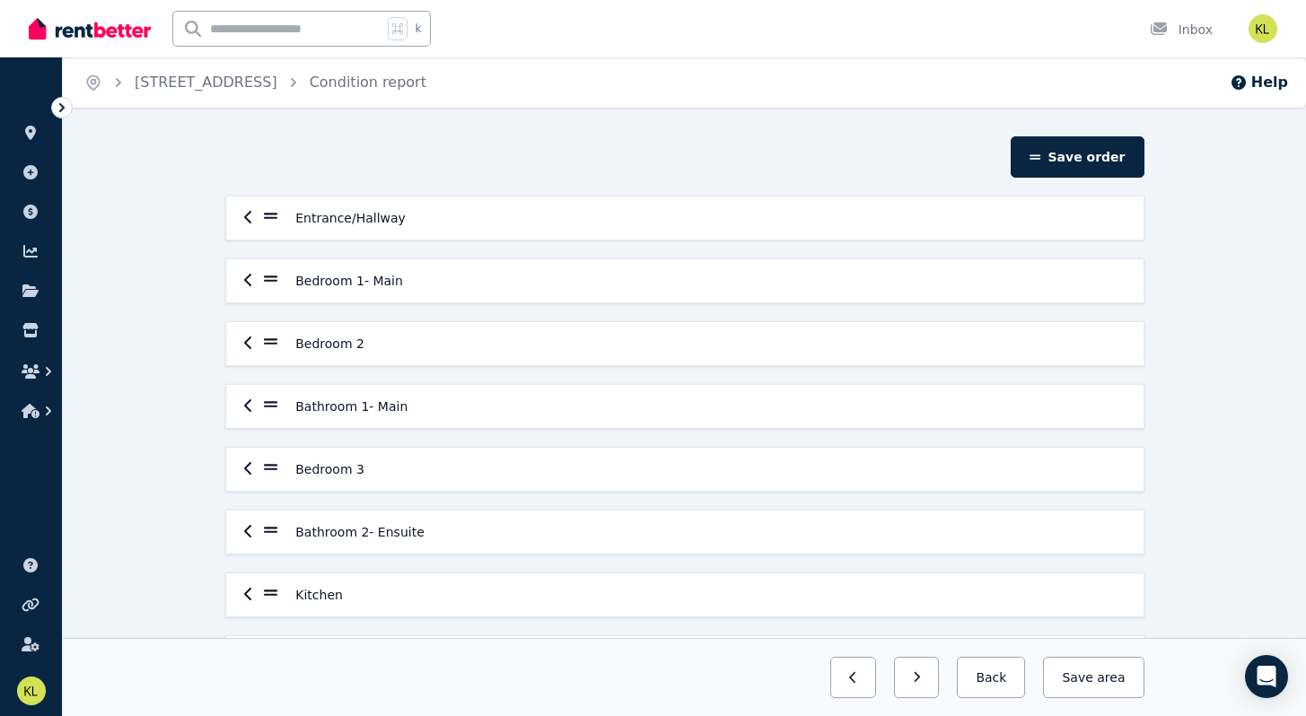
click at [59, 107] on icon at bounding box center [62, 108] width 18 height 18
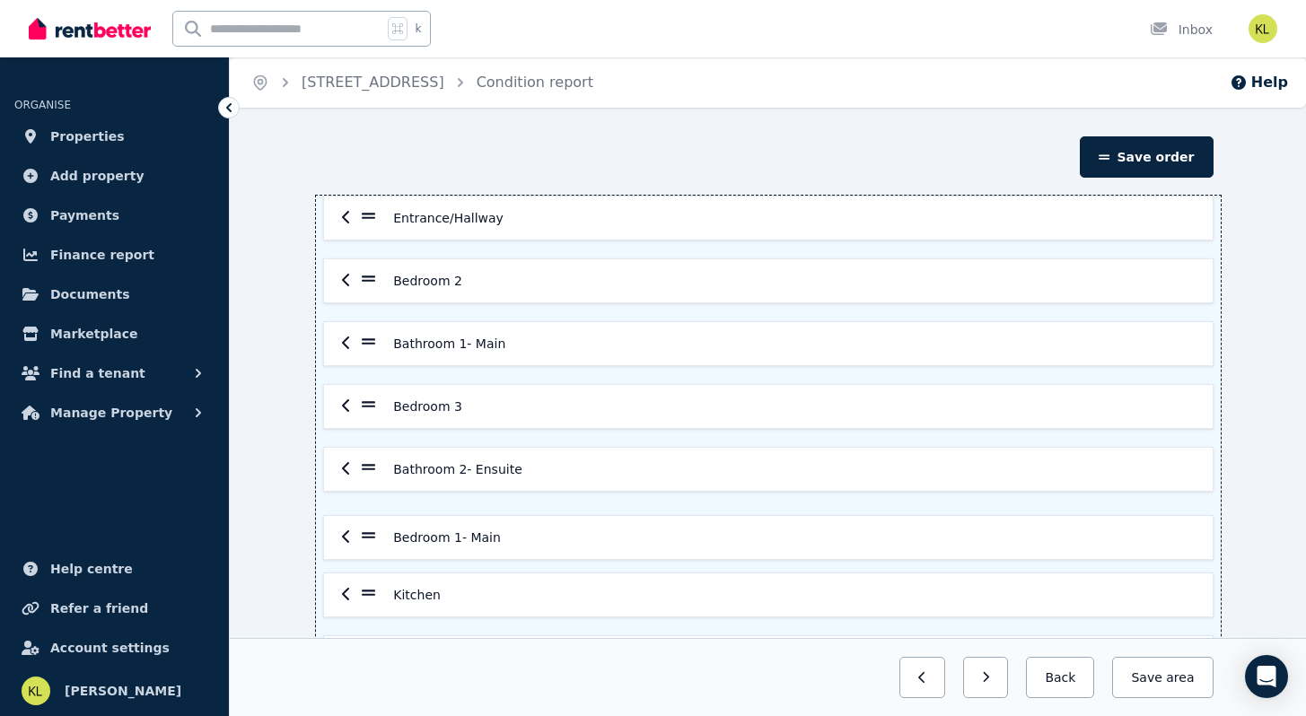
scroll to position [6, 0]
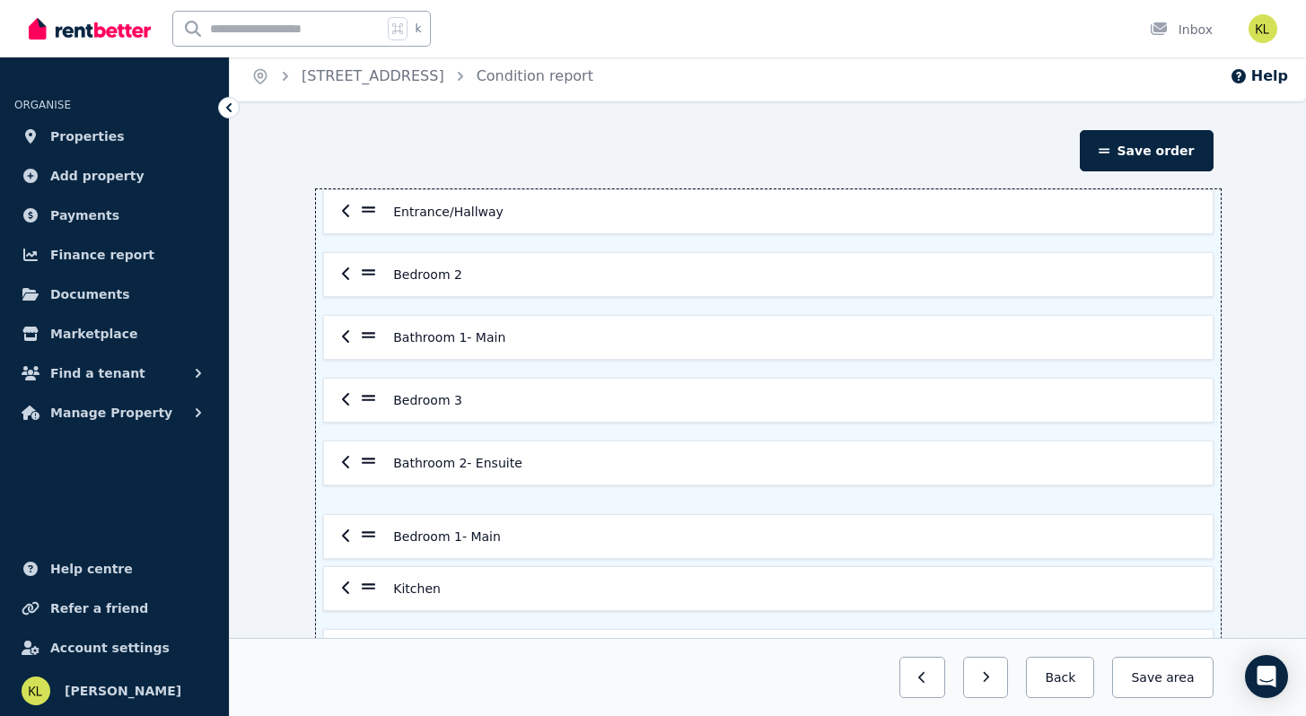
drag, startPoint x: 367, startPoint y: 283, endPoint x: 367, endPoint y: 544, distance: 261.1
click at [367, 544] on div "Entrance/Hallway Bedroom 1- Main Bedroom 2 Bathroom 1- Main Bedroom 3 Bathroom …" at bounding box center [768, 525] width 905 height 673
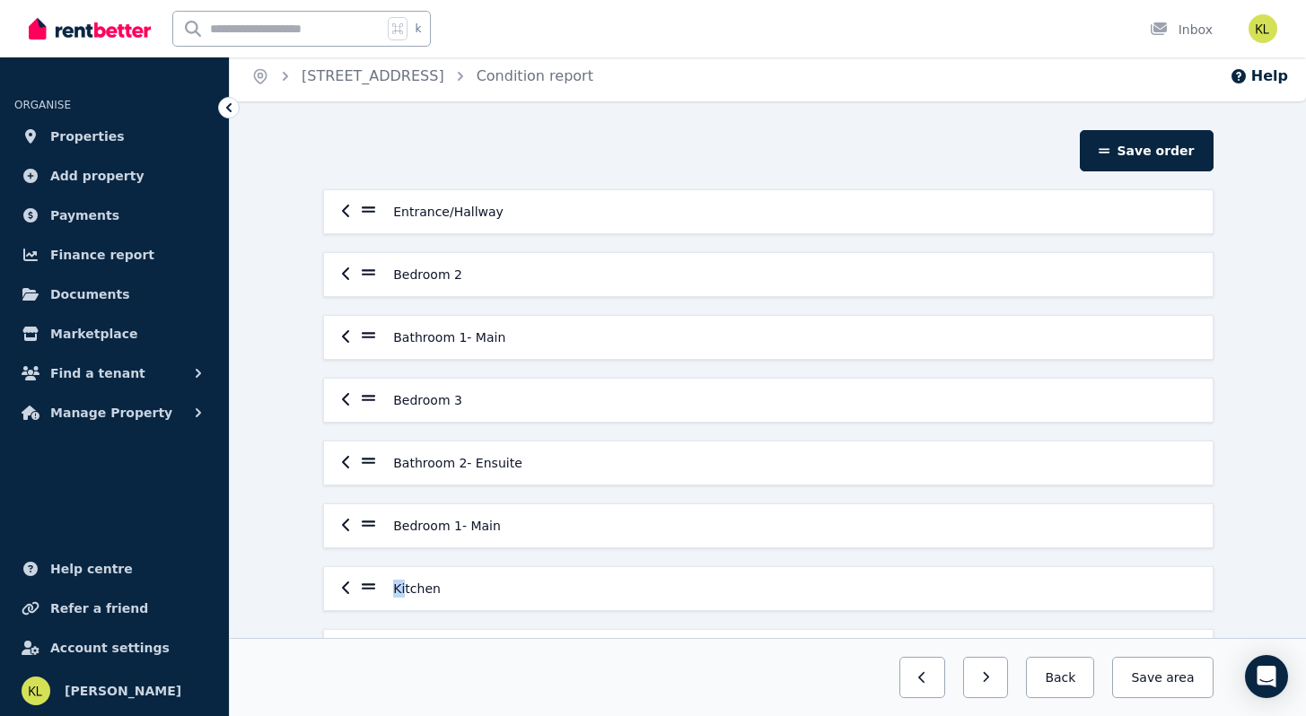
drag, startPoint x: 404, startPoint y: 590, endPoint x: 403, endPoint y: 542, distance: 48.5
click at [403, 542] on div "Entrance/Hallway Bedroom 2 Bathroom 1- Main Bedroom 3 Bathroom 2- Ensuite Bedro…" at bounding box center [768, 525] width 905 height 673
click at [1001, 685] on button "button" at bounding box center [986, 677] width 46 height 41
click at [1004, 681] on button "button" at bounding box center [986, 677] width 46 height 41
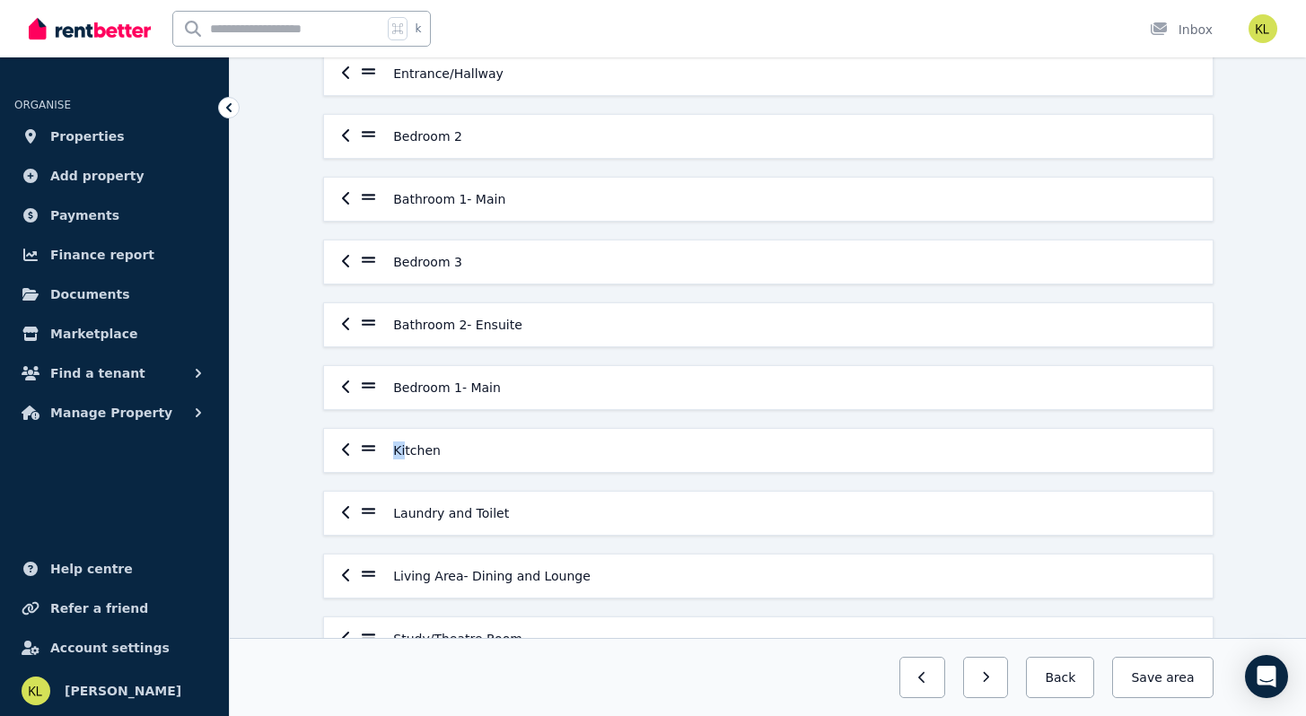
scroll to position [165, 0]
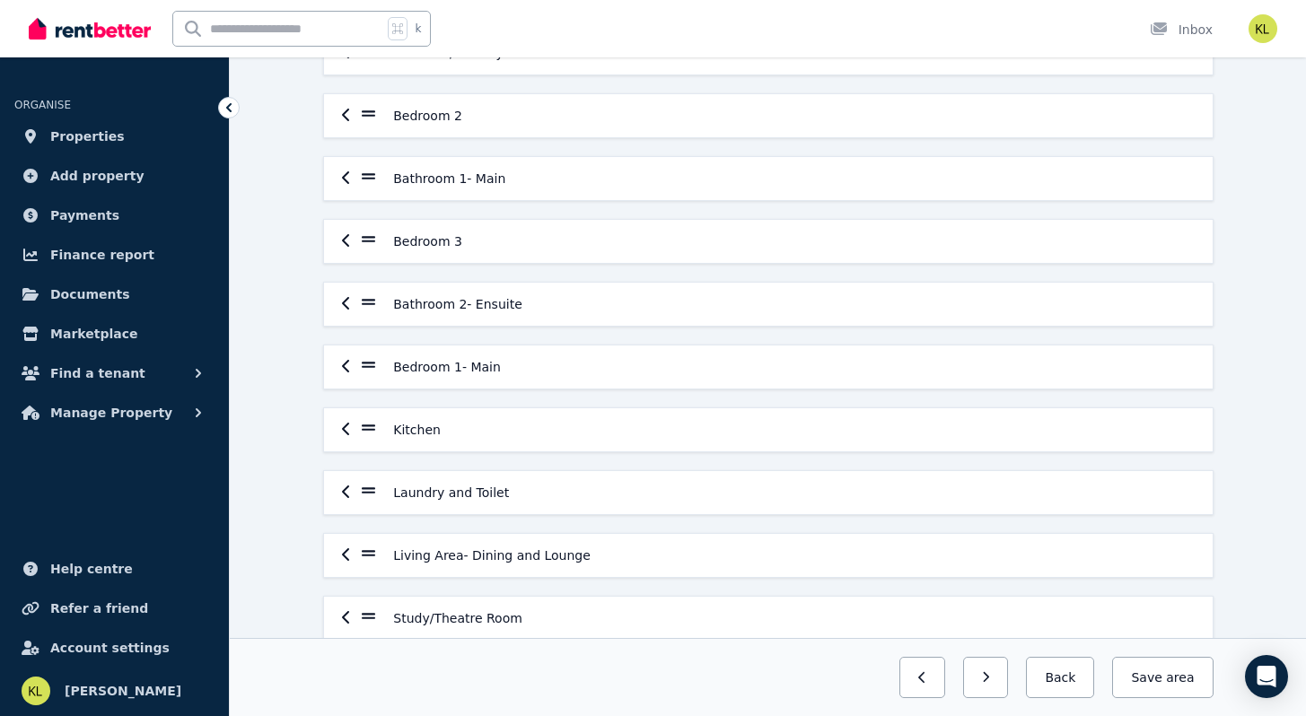
click at [428, 490] on h6 "Laundry and Toilet" at bounding box center [451, 493] width 116 height 18
drag, startPoint x: 367, startPoint y: 494, endPoint x: 364, endPoint y: 293, distance: 201.0
click at [364, 293] on div "Entrance/Hallway Bedroom 2 Bathroom 1- Main Bedroom 3 Bathroom 2- Ensuite Bedro…" at bounding box center [768, 367] width 905 height 673
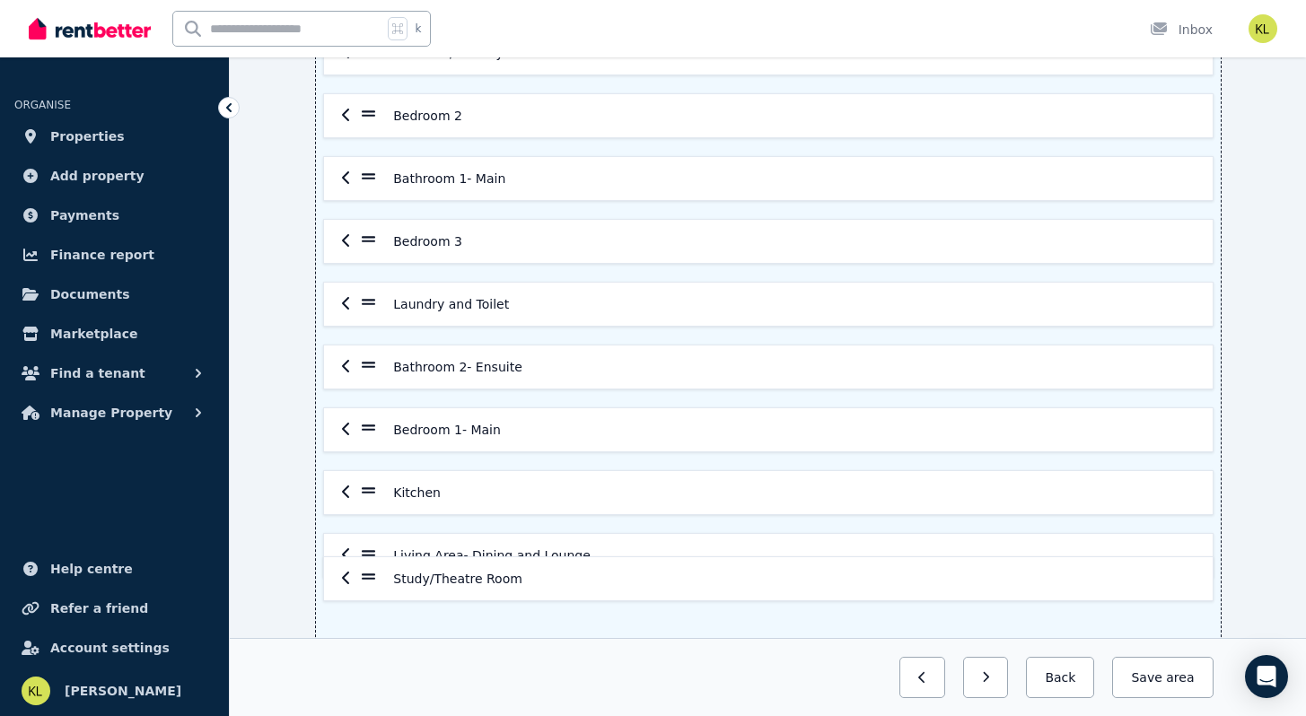
scroll to position [170, 0]
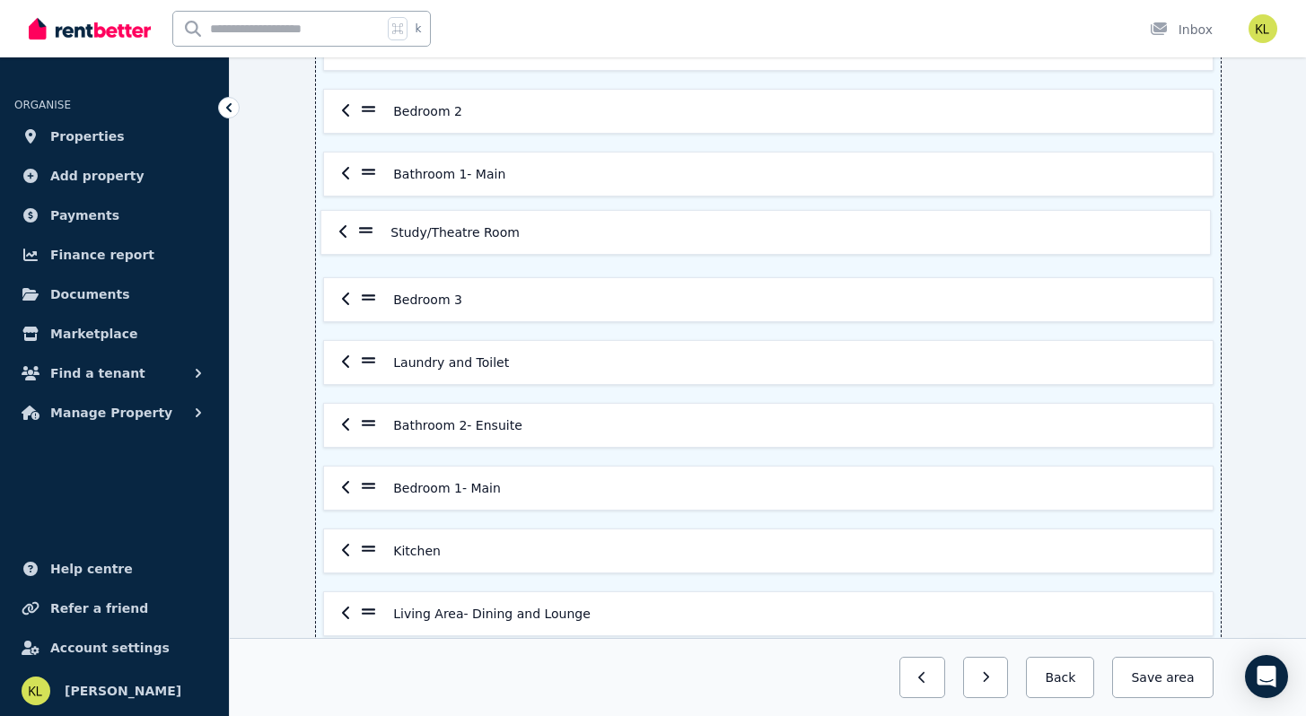
drag, startPoint x: 367, startPoint y: 623, endPoint x: 368, endPoint y: 228, distance: 394.8
click at [368, 228] on div "Entrance/Hallway Bedroom 2 Bathroom 1- Main Bedroom 3 Laundry and Toilet Bathro…" at bounding box center [768, 362] width 905 height 673
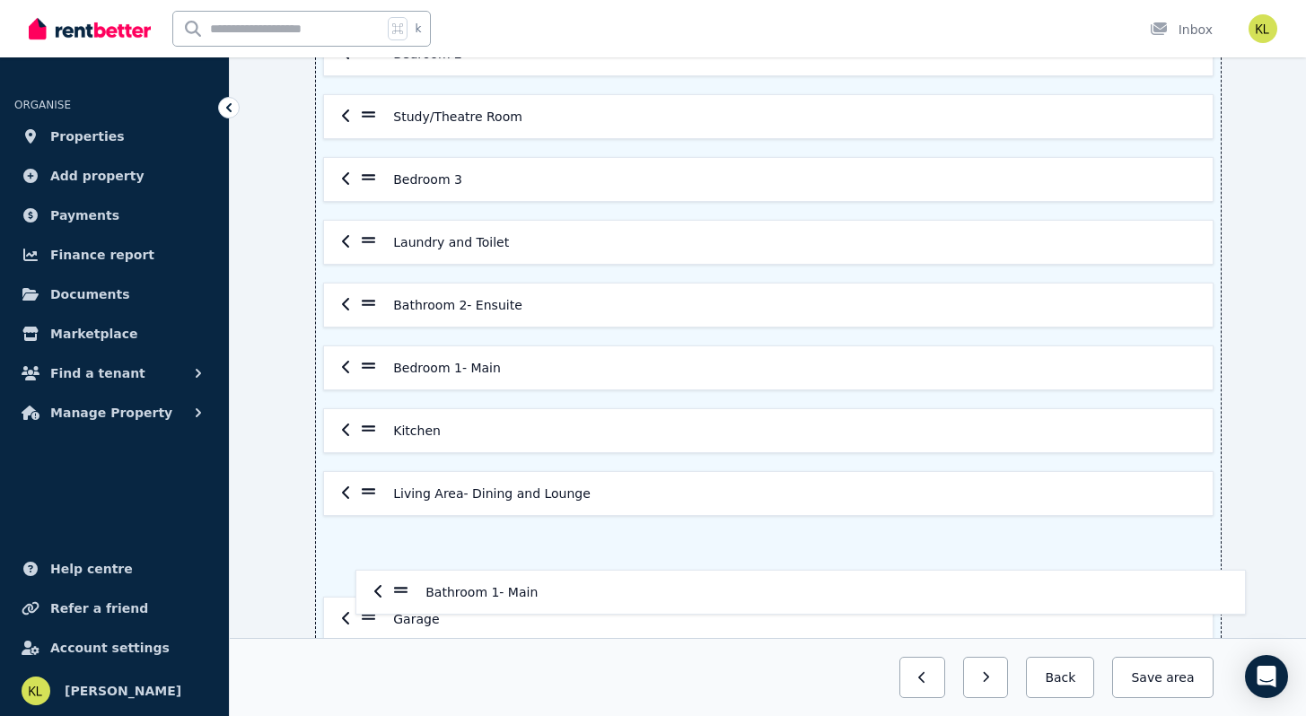
scroll to position [263, 0]
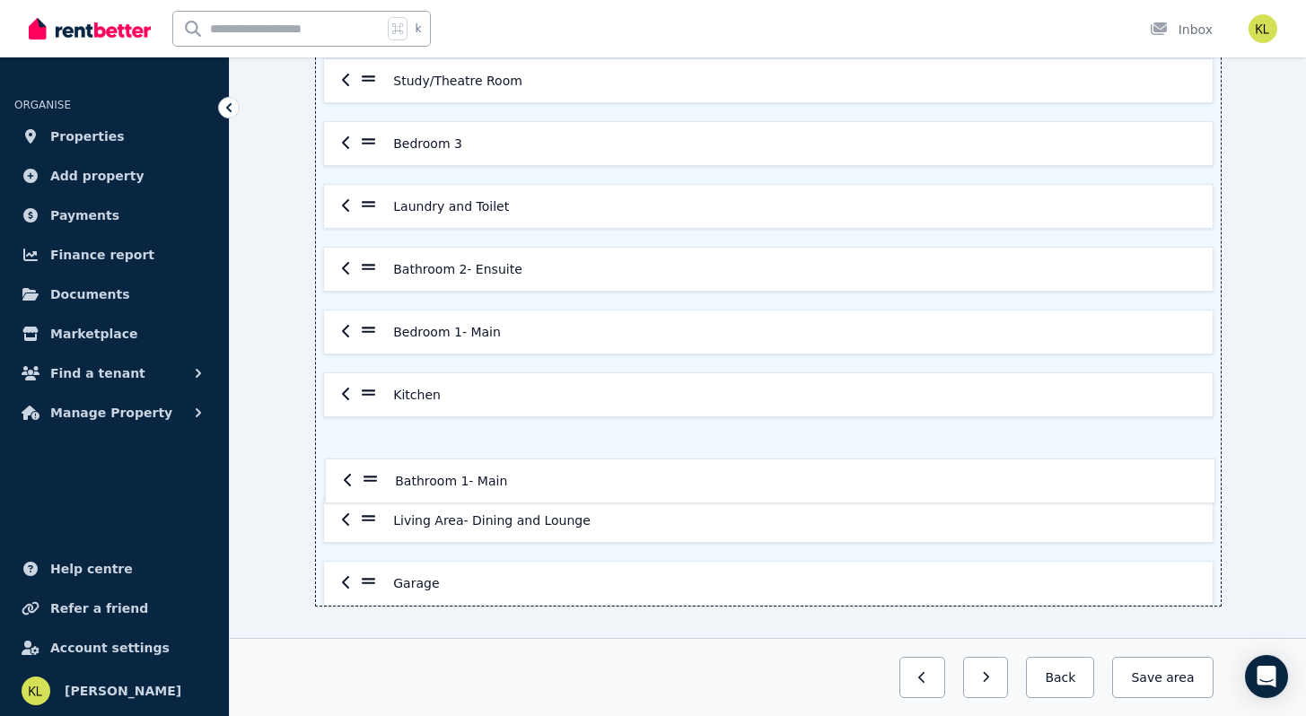
drag, startPoint x: 365, startPoint y: 175, endPoint x: 367, endPoint y: 486, distance: 311.4
click at [367, 486] on div "Entrance/Hallway Bedroom 2 Bathroom 1- Main Study/Theatre Room Bedroom 3 Laundr…" at bounding box center [768, 269] width 905 height 673
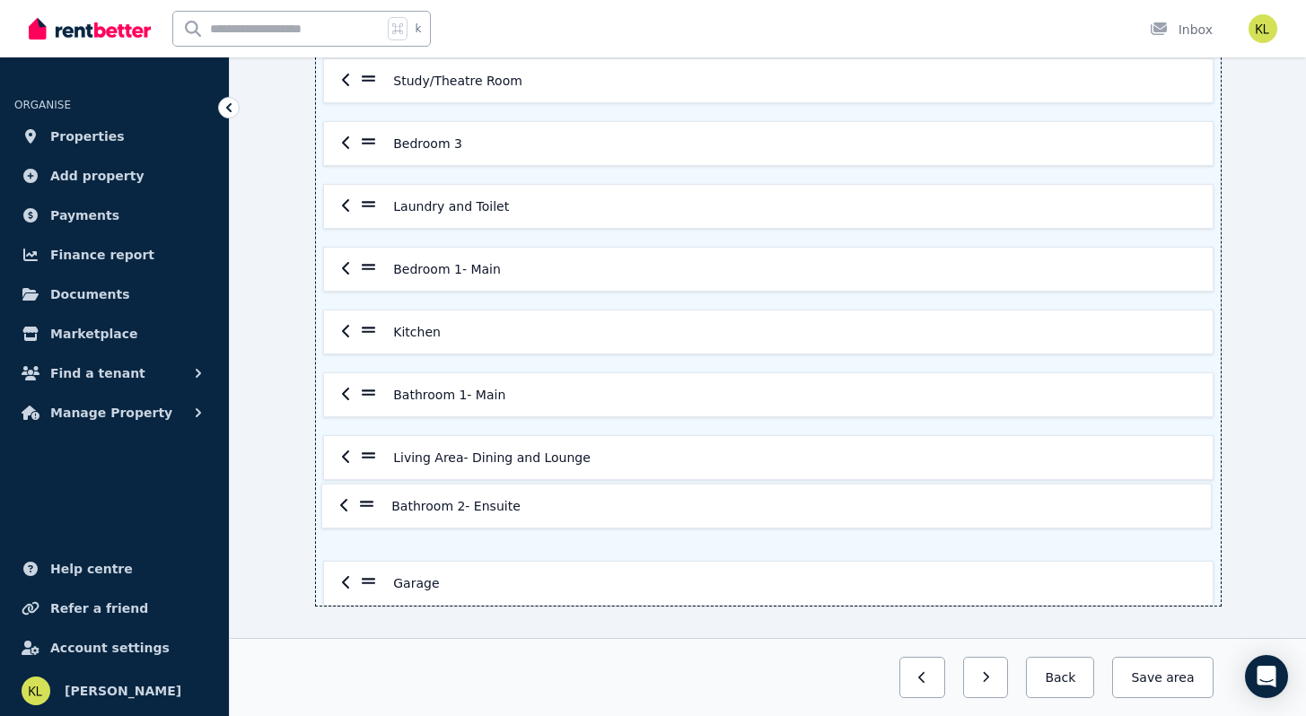
drag, startPoint x: 372, startPoint y: 272, endPoint x: 370, endPoint y: 516, distance: 244.1
click at [370, 516] on div "Entrance/Hallway Bedroom 2 Study/Theatre Room Bedroom 3 Laundry and Toilet Bath…" at bounding box center [768, 269] width 905 height 673
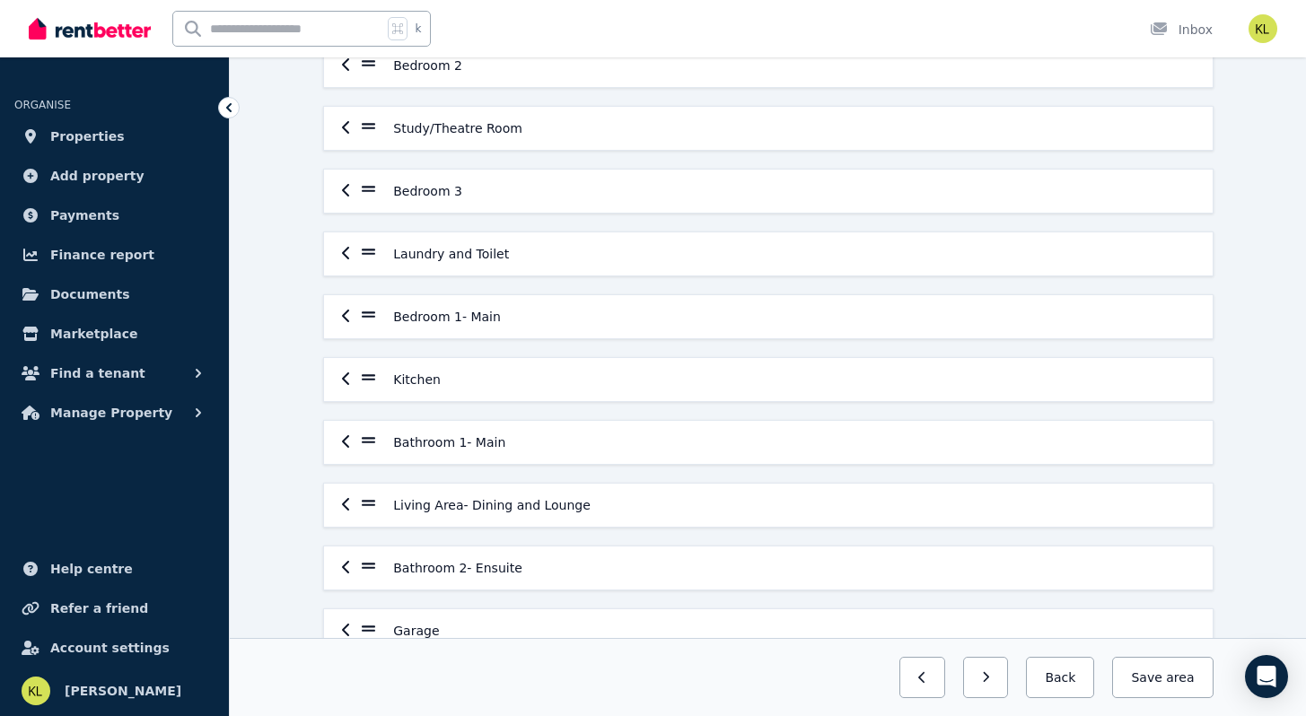
scroll to position [220, 0]
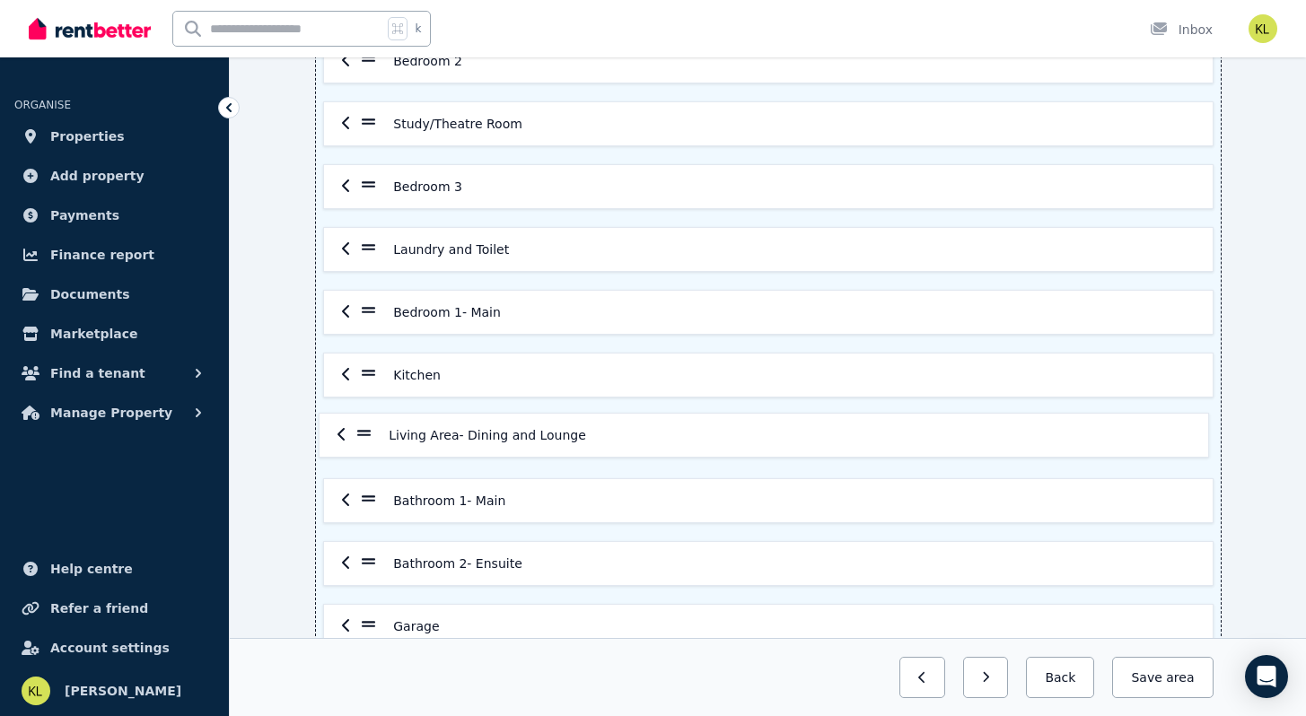
drag, startPoint x: 373, startPoint y: 502, endPoint x: 369, endPoint y: 431, distance: 71.0
click at [369, 431] on div "Entrance/Hallway Bedroom 2 Study/Theatre Room Bedroom 3 Laundry and Toilet Bedr…" at bounding box center [768, 312] width 905 height 673
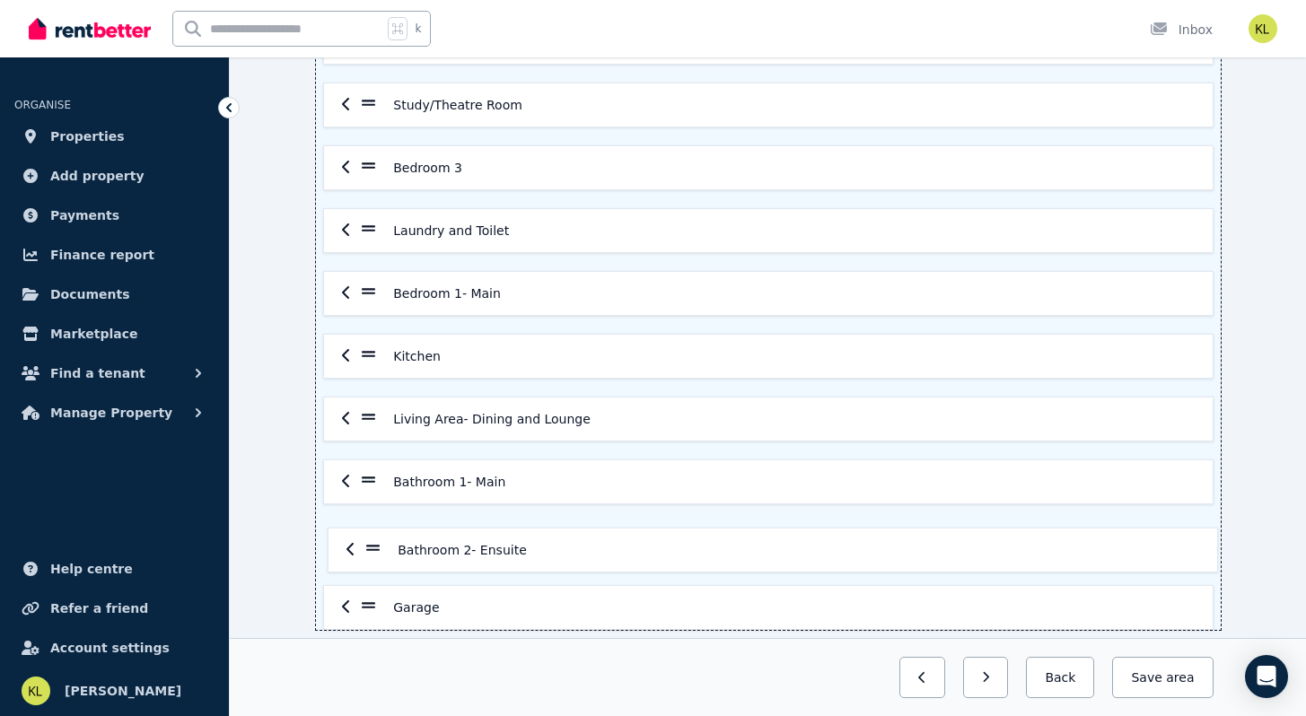
drag, startPoint x: 363, startPoint y: 566, endPoint x: 368, endPoint y: 548, distance: 18.7
click at [368, 548] on div "Entrance/Hallway Bedroom 2 Study/Theatre Room Bedroom 3 Laundry and Toilet Bedr…" at bounding box center [768, 293] width 905 height 673
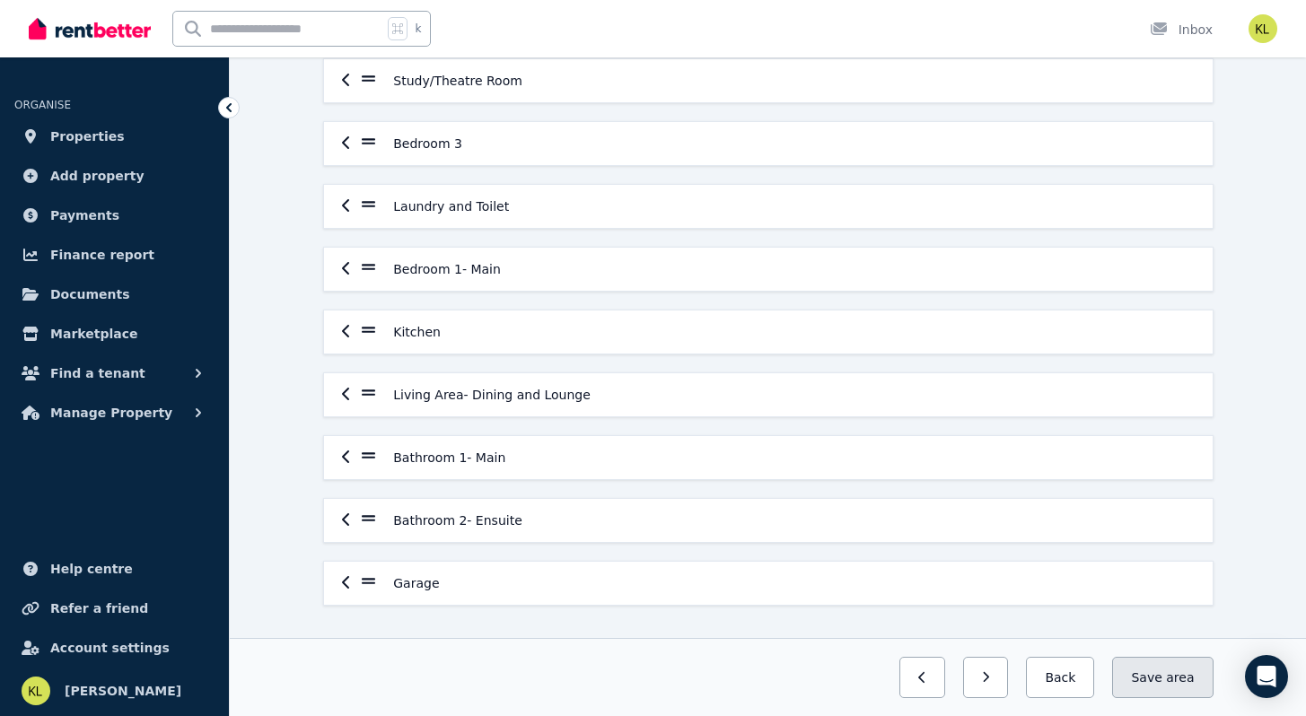
click at [1172, 678] on span "area" at bounding box center [1180, 678] width 28 height 18
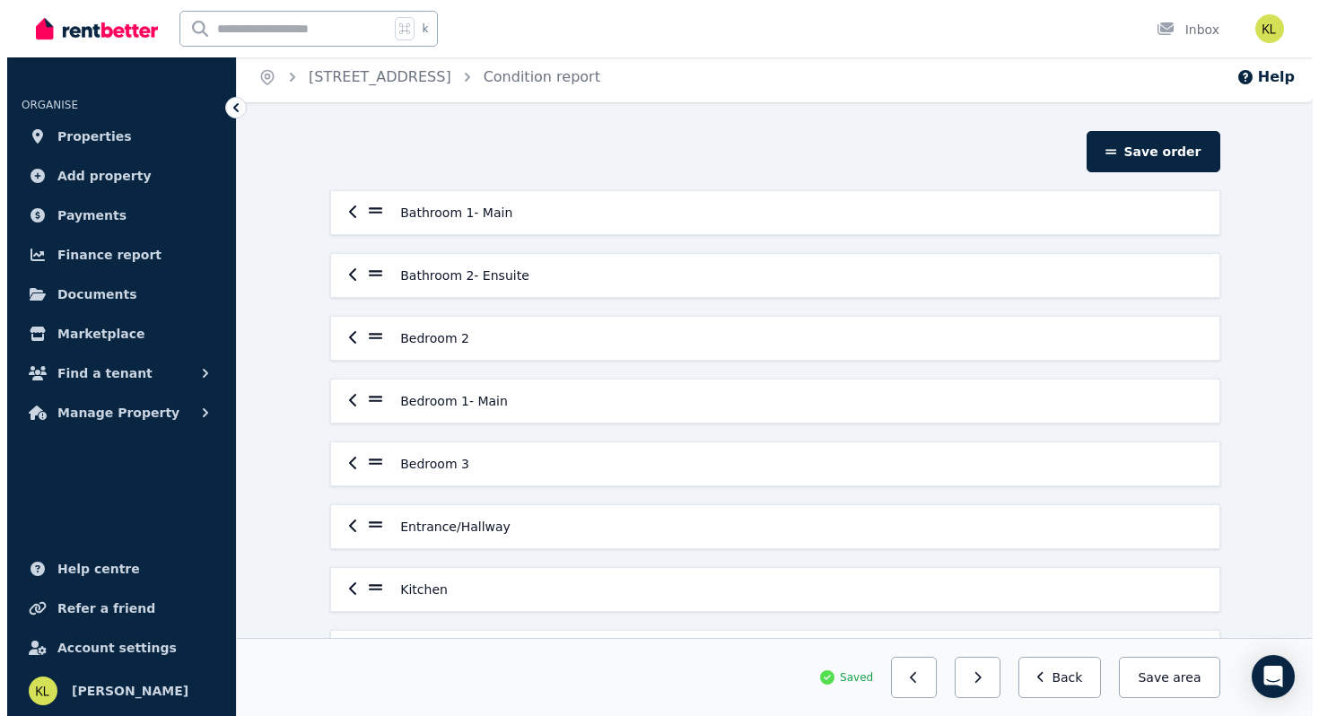
scroll to position [0, 0]
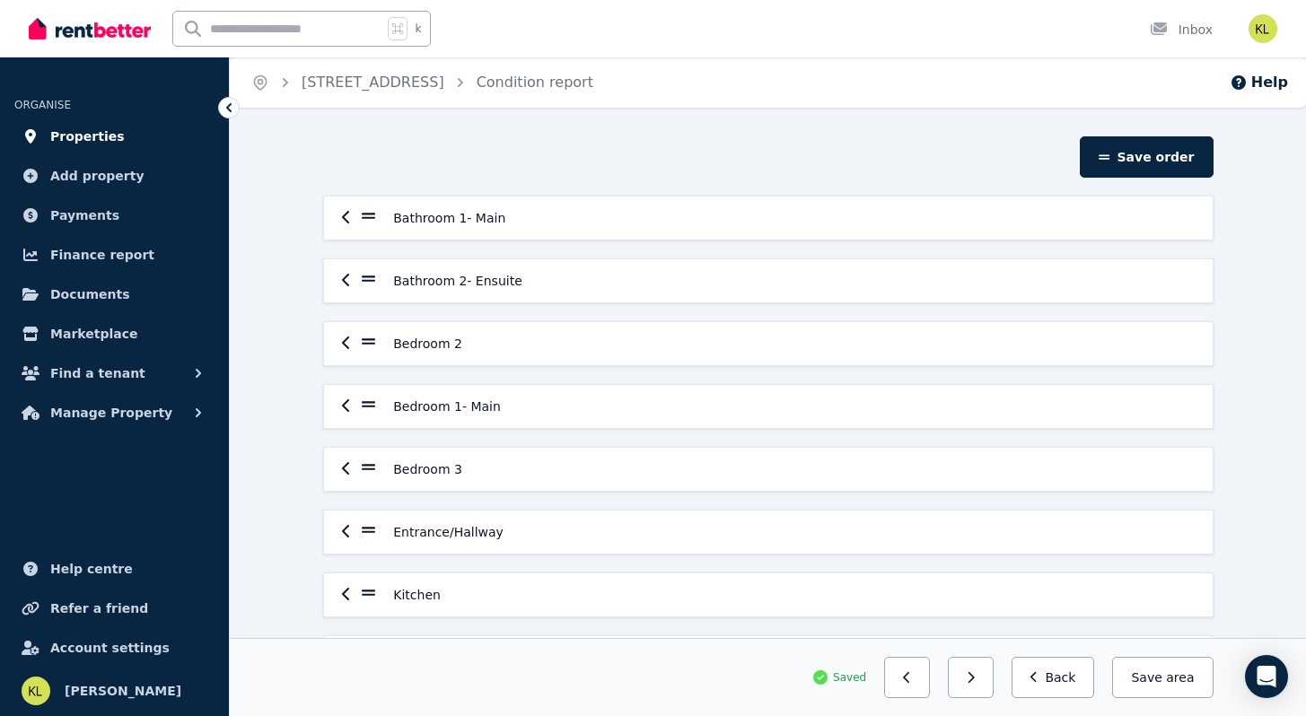
click at [77, 135] on span "Properties" at bounding box center [87, 137] width 74 height 22
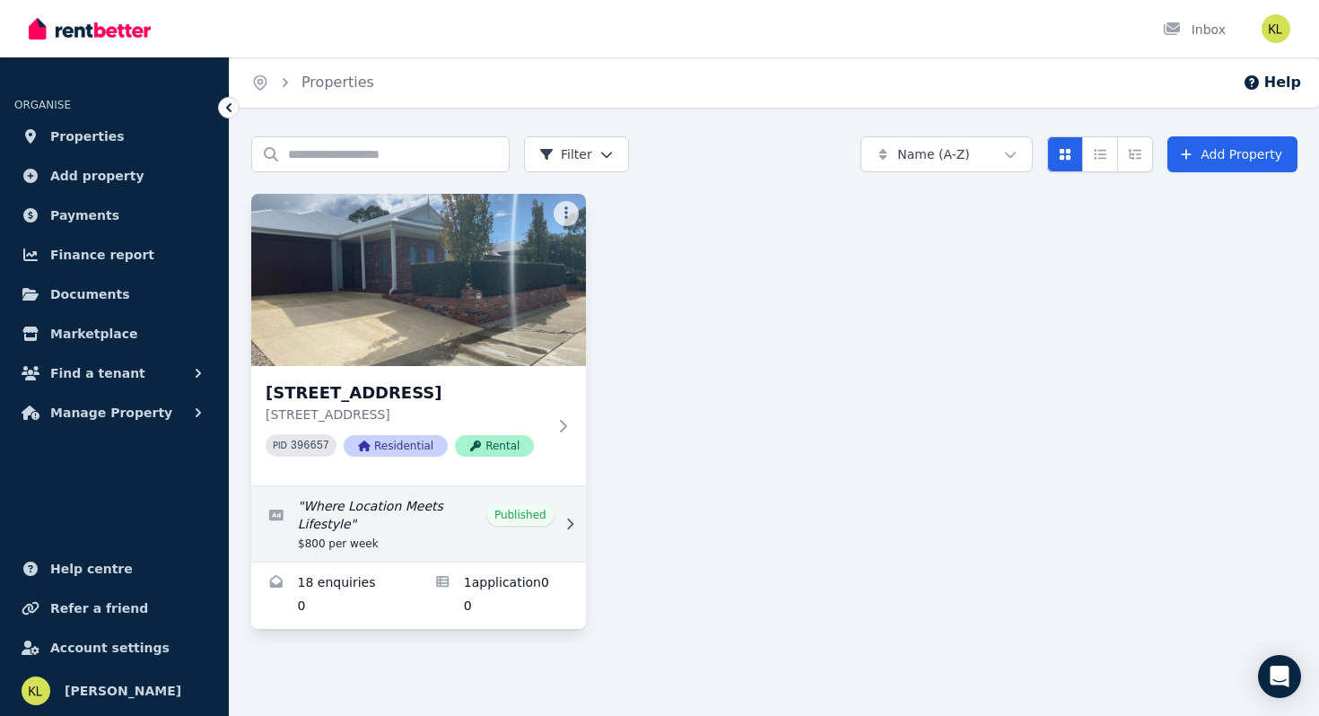
click at [363, 527] on link "Edit listing: Where Location Meets Lifestyle" at bounding box center [418, 523] width 335 height 75
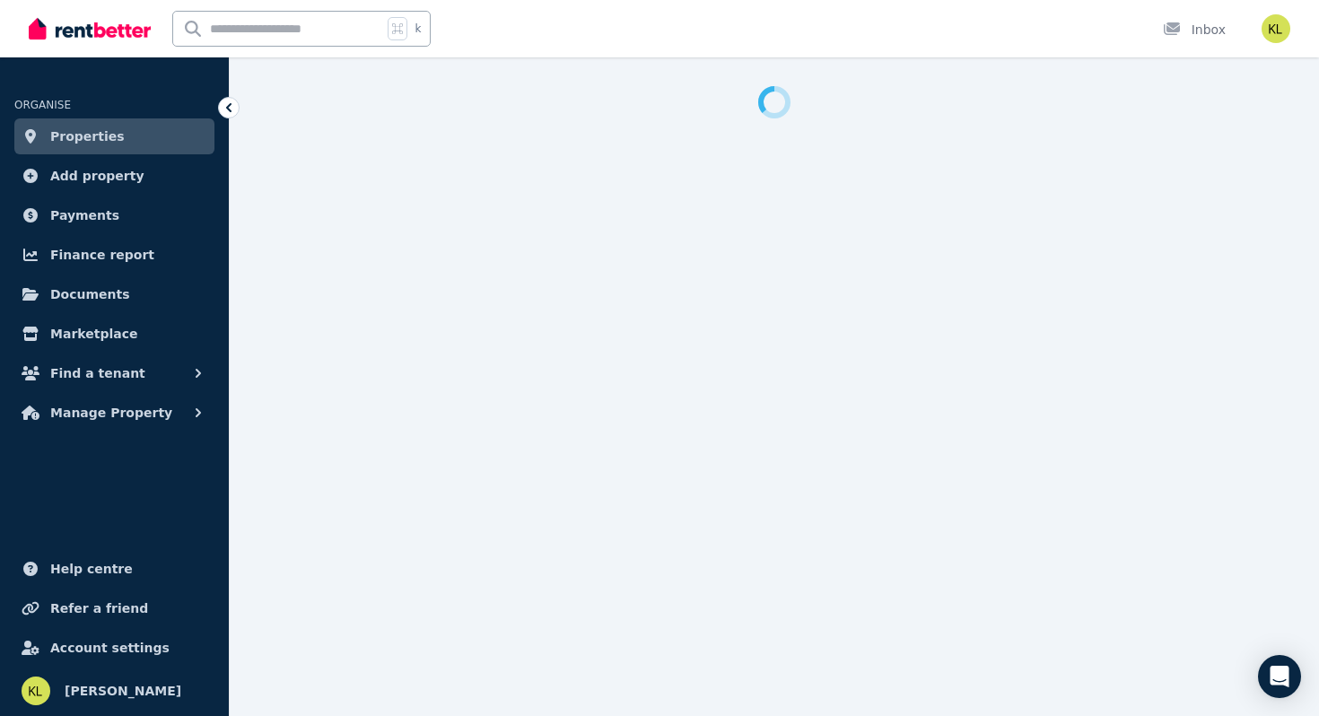
select select "**********"
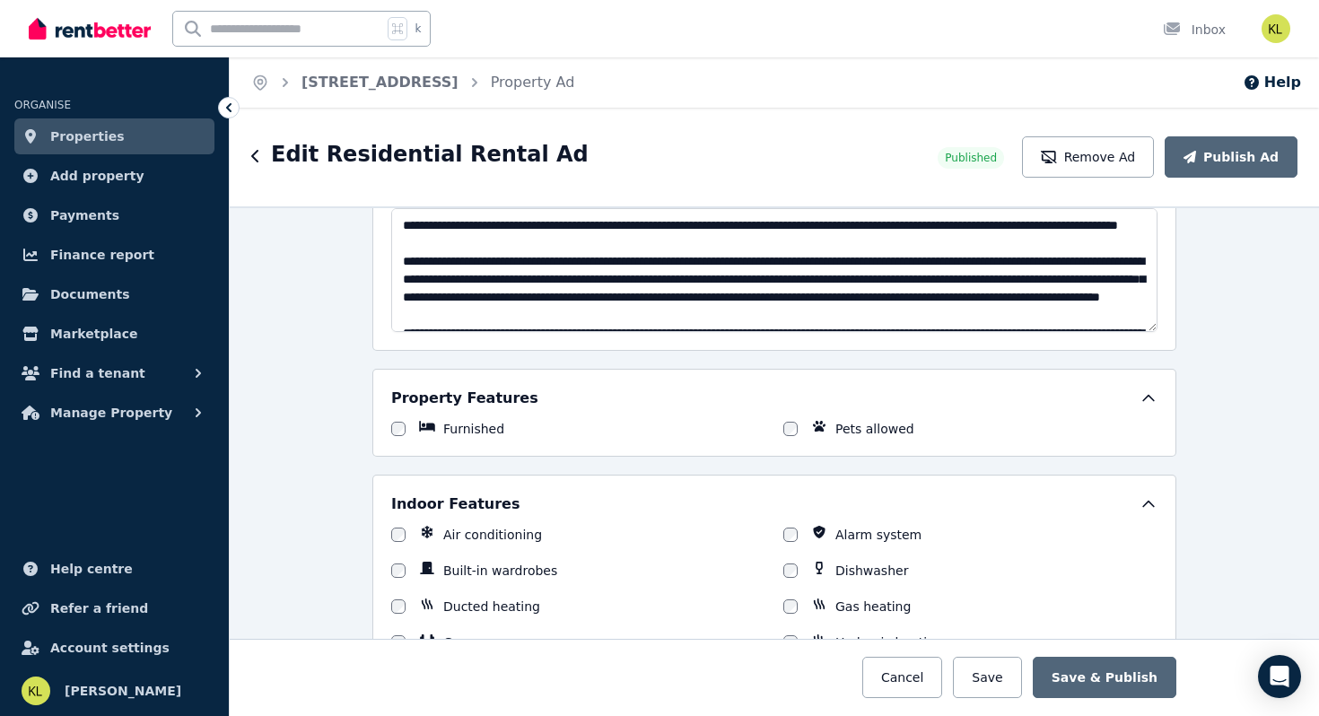
scroll to position [90, 0]
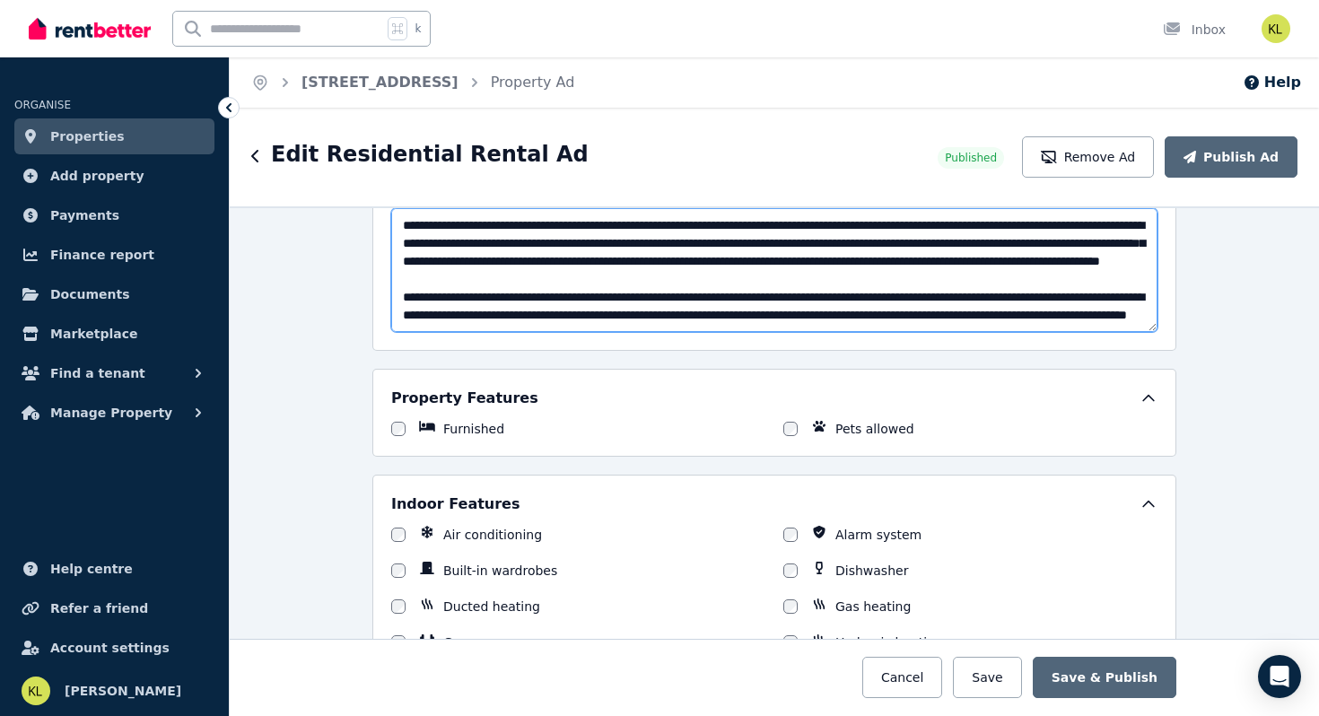
click at [893, 312] on textarea "**********" at bounding box center [774, 270] width 766 height 124
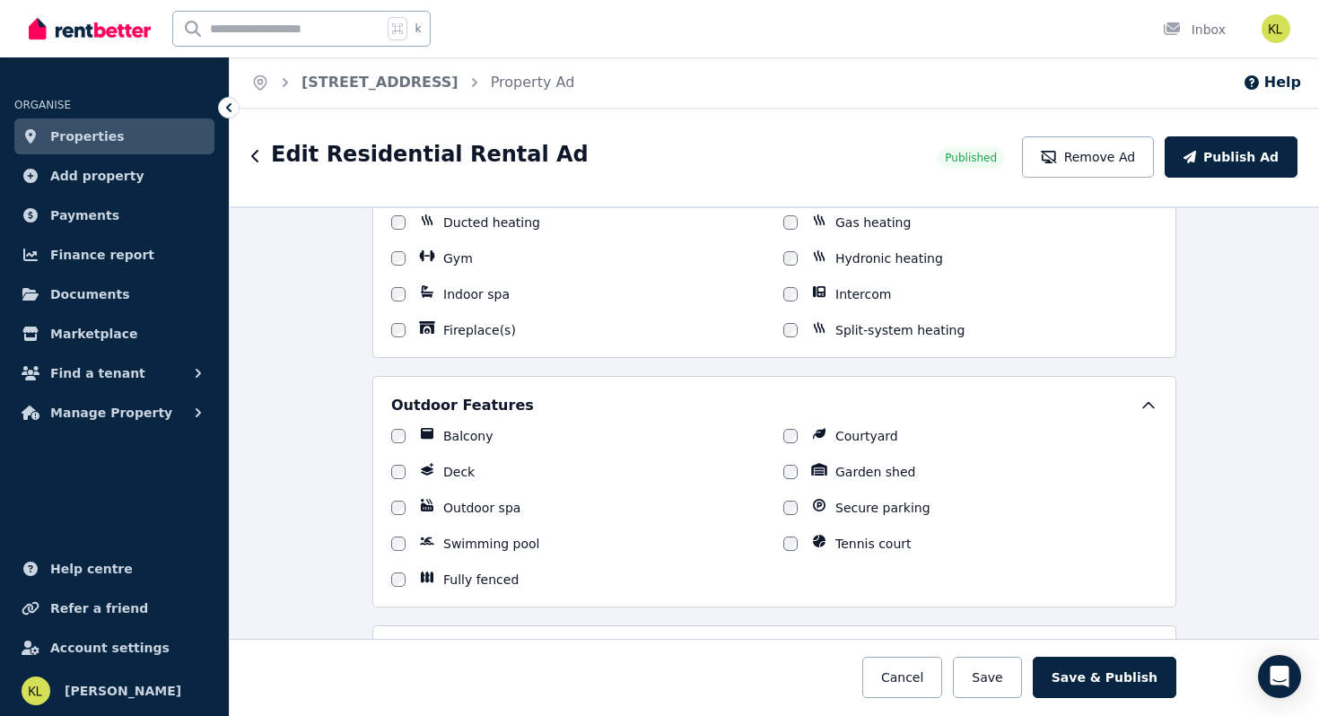
scroll to position [1568, 0]
type textarea "**********"
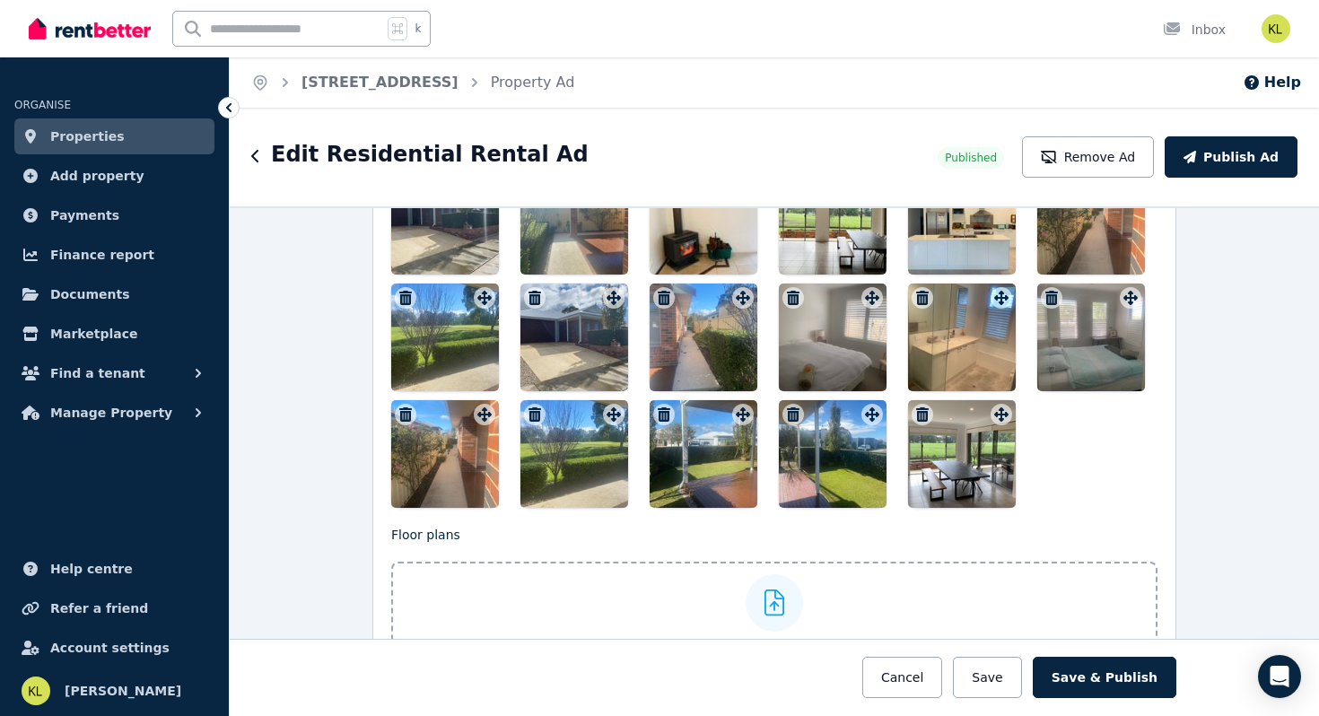
scroll to position [2384, 0]
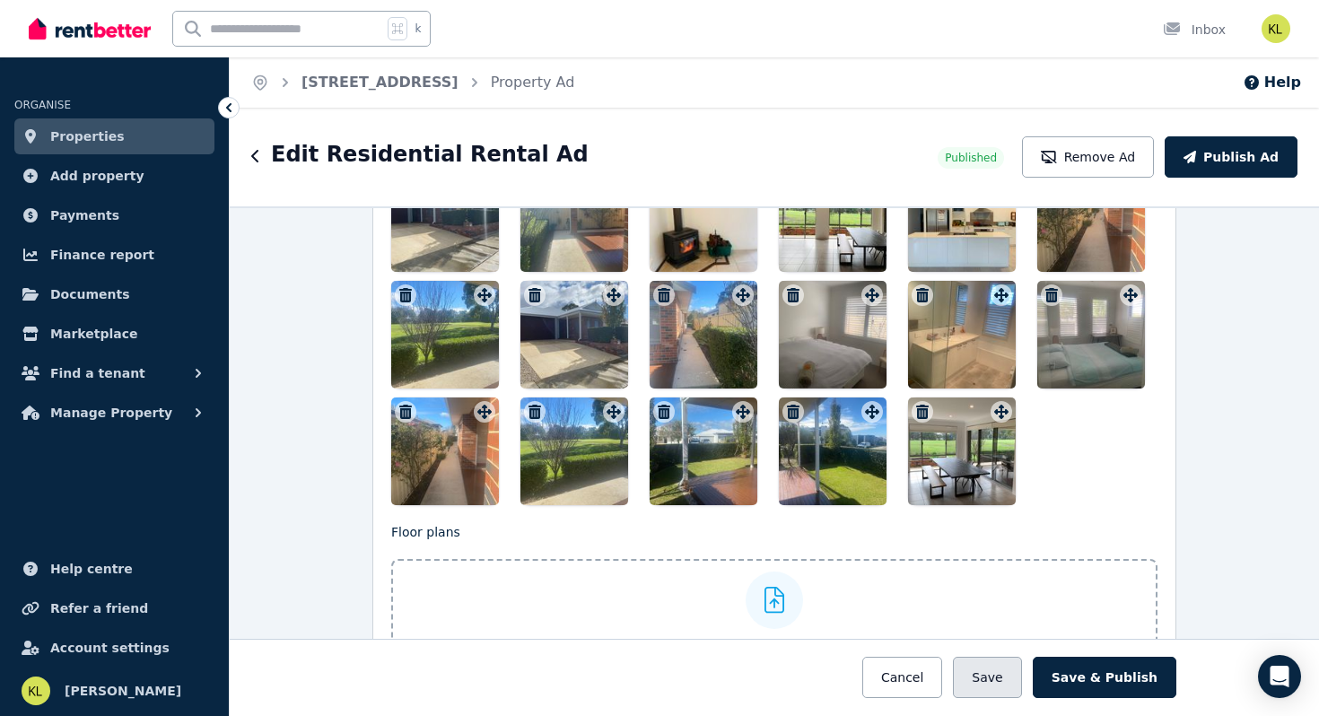
click at [1008, 679] on button "Save" at bounding box center [987, 677] width 68 height 41
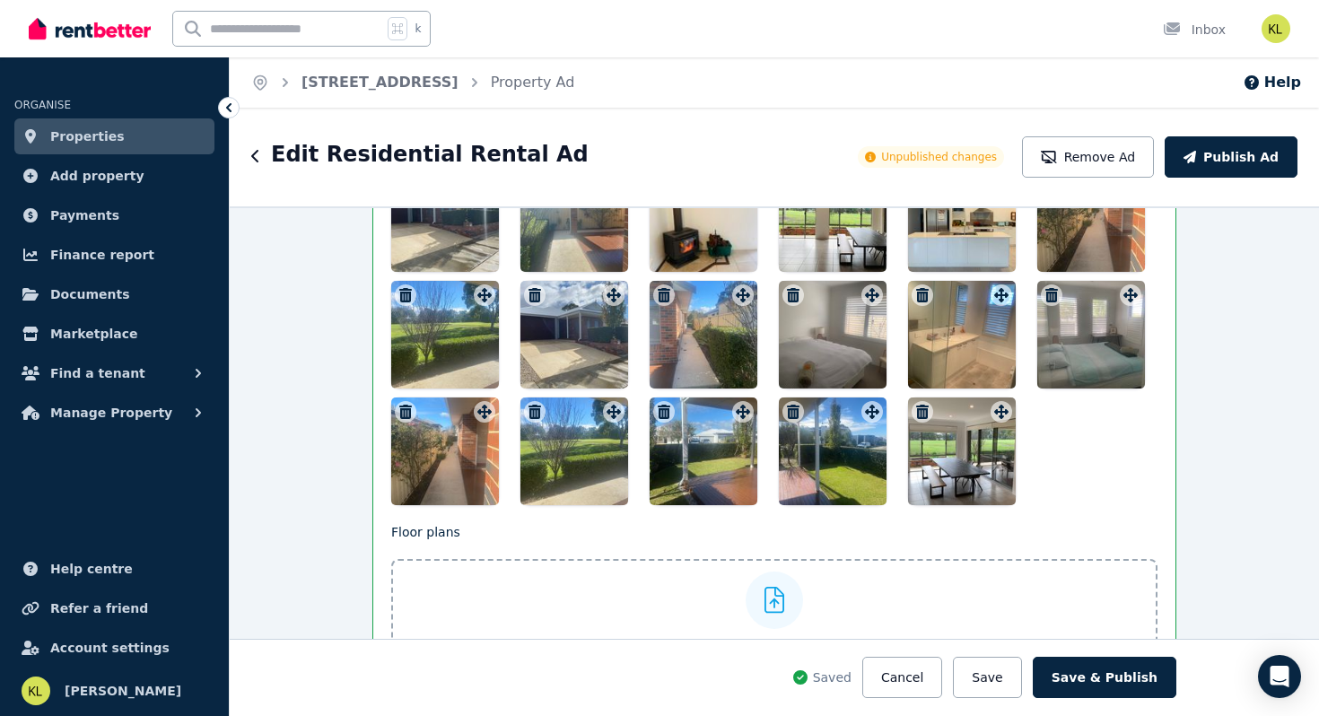
click at [230, 101] on icon at bounding box center [229, 108] width 18 height 18
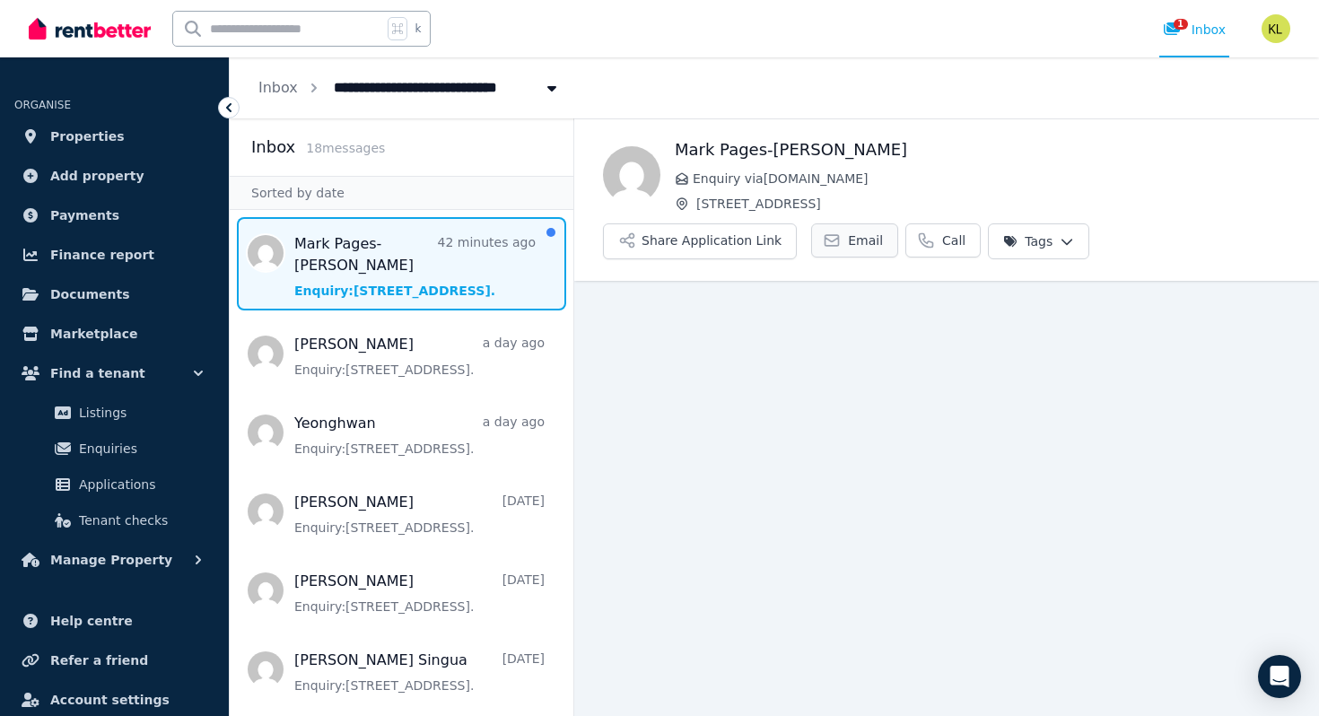
click at [858, 236] on span "Email" at bounding box center [865, 241] width 35 height 18
